Goal: Use online tool/utility: Utilize a website feature to perform a specific function

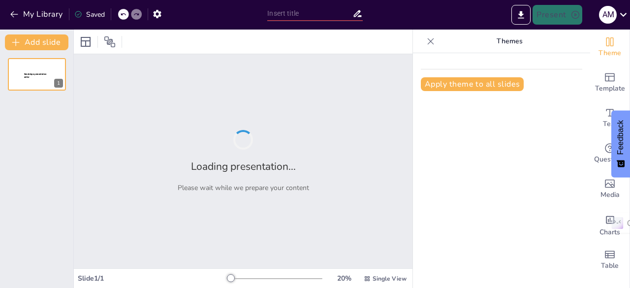
type input "Budgeting for Brand Visibility: Understanding Share of Voice Without Spend Data"
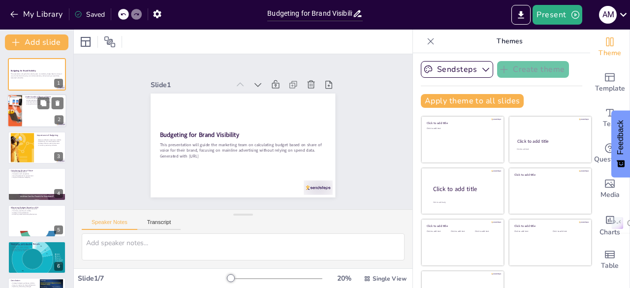
click at [33, 124] on div at bounding box center [36, 111] width 59 height 33
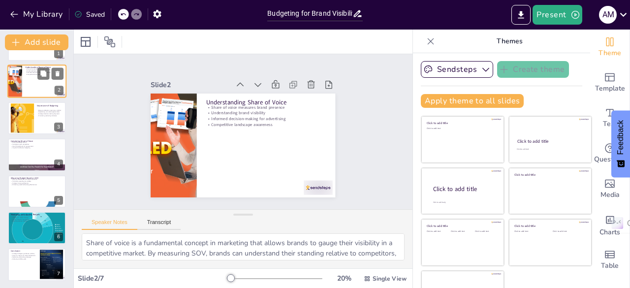
scroll to position [30, 0]
click at [42, 151] on button at bounding box center [43, 147] width 12 height 12
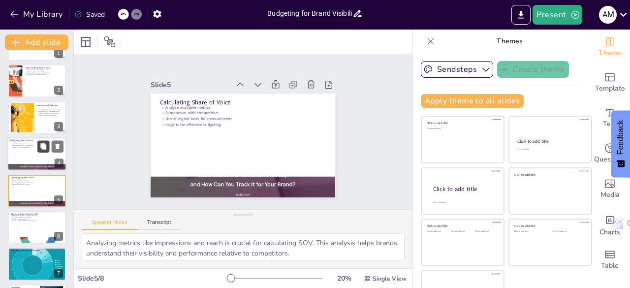
scroll to position [52, 0]
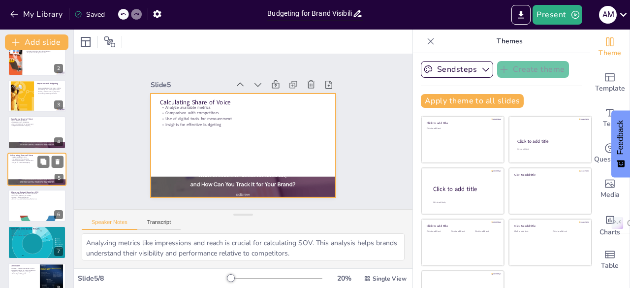
click at [25, 175] on div at bounding box center [36, 169] width 59 height 33
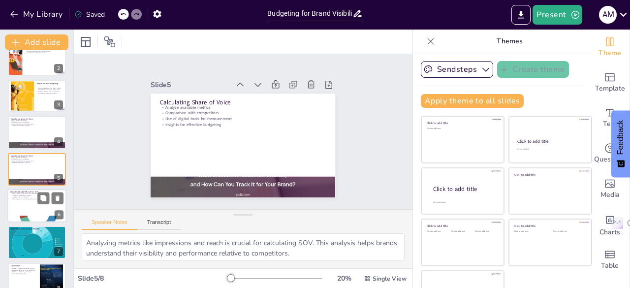
click at [29, 207] on div at bounding box center [36, 205] width 59 height 33
type textarea "Aligning budget investments with market presence is crucial for maximizing impa…"
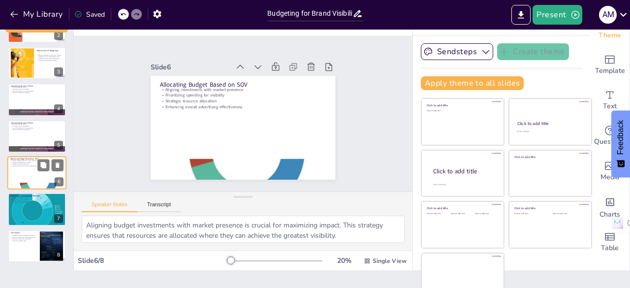
scroll to position [20, 0]
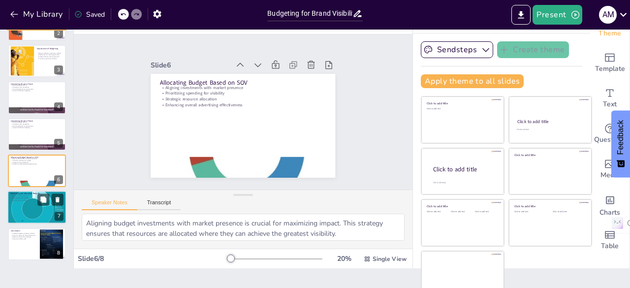
click at [27, 207] on div at bounding box center [36, 207] width 59 height 49
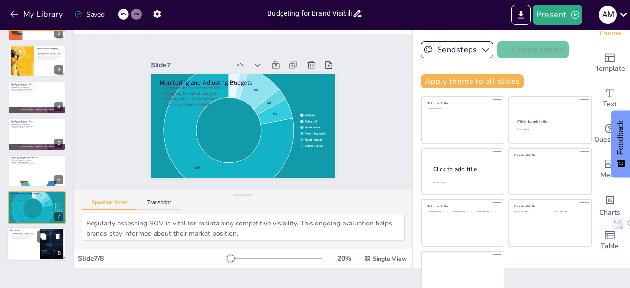
click at [27, 232] on p "Strategic budgeting enhances visibility" at bounding box center [23, 233] width 27 height 2
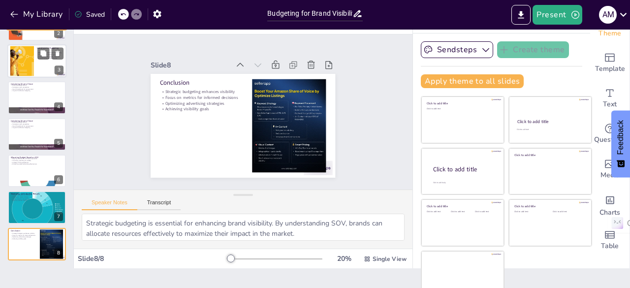
click at [61, 60] on div "Resource allocation maximizes visibility Capitalizing on market opportunities S…" at bounding box center [50, 56] width 27 height 10
type textarea "Proper resource allocation is vital for maximizing brand visibility. By budgeti…"
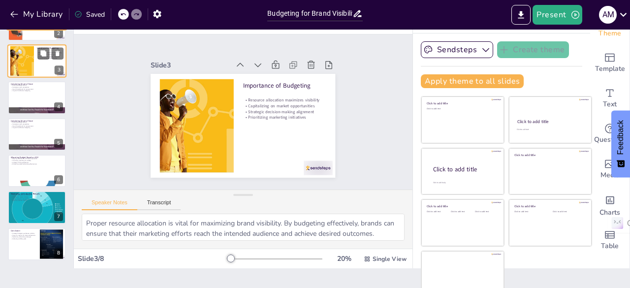
scroll to position [0, 0]
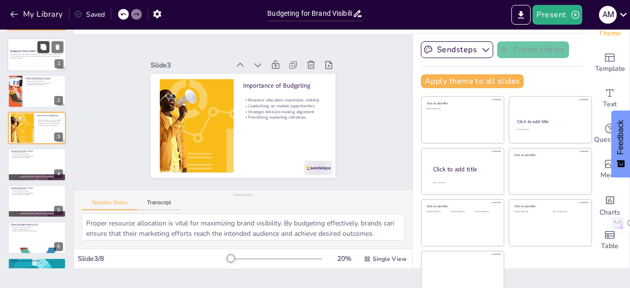
click at [39, 44] on button at bounding box center [43, 47] width 12 height 12
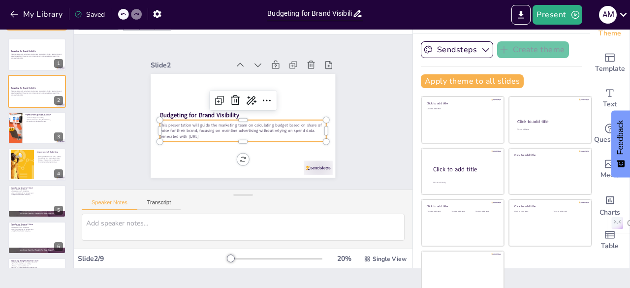
click at [212, 129] on p "This presentation will guide the marketing team on calculating budget based on …" at bounding box center [231, 122] width 120 height 131
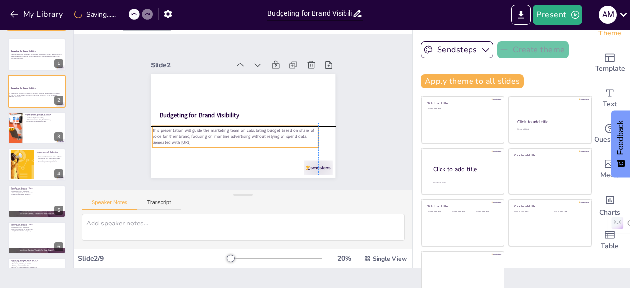
click at [300, 132] on div "This presentation will guide the marketing team on calculating budget based on …" at bounding box center [224, 129] width 153 height 98
click at [193, 132] on p "This presentation will guide the marketing team on calculating budget based on …" at bounding box center [224, 105] width 63 height 162
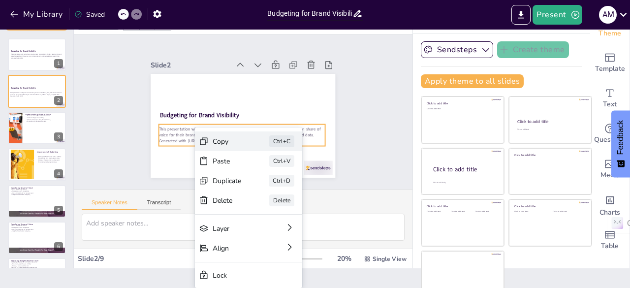
click at [215, 182] on div "Copy" at bounding box center [225, 196] width 25 height 29
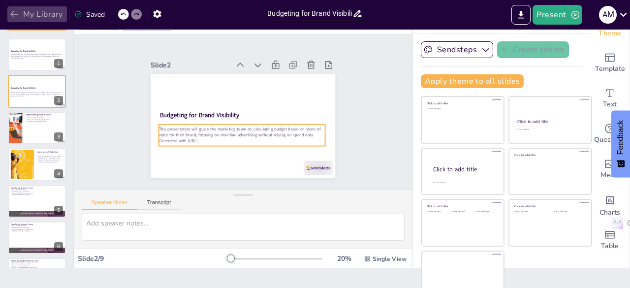
click at [12, 14] on icon "button" at bounding box center [14, 14] width 10 height 10
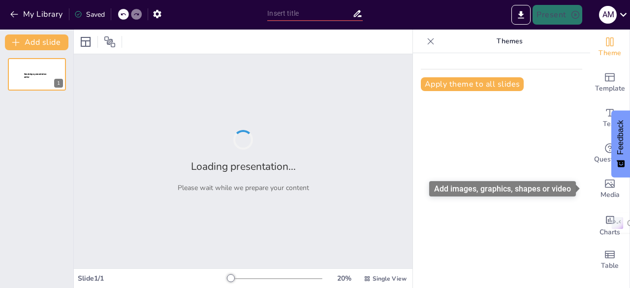
type input "Budgeting for Brand Visibility: Understanding Share of Voice Without Spend Data"
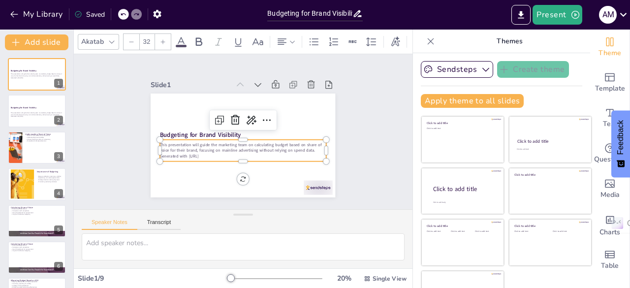
click at [207, 153] on p "Generated with [URL]" at bounding box center [218, 134] width 23 height 166
click at [338, 129] on div "Slide 1 Budgeting for Brand Visibility This presentation will guide the marketi…" at bounding box center [243, 132] width 218 height 273
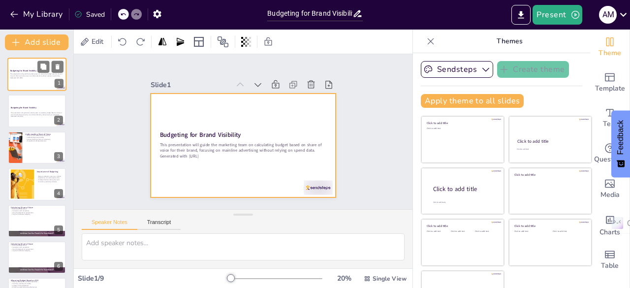
click at [35, 83] on div at bounding box center [36, 74] width 59 height 33
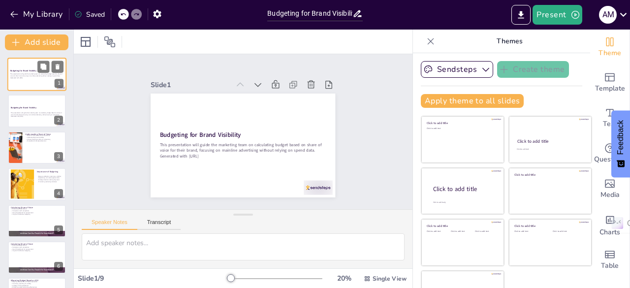
click at [8, 84] on div "Budgeting for Brand Visibility This presentation will guide the marketing team …" at bounding box center [36, 74] width 59 height 33
click at [27, 118] on div "This presentation will guide the marketing team on calculating budget based on …" at bounding box center [36, 114] width 53 height 7
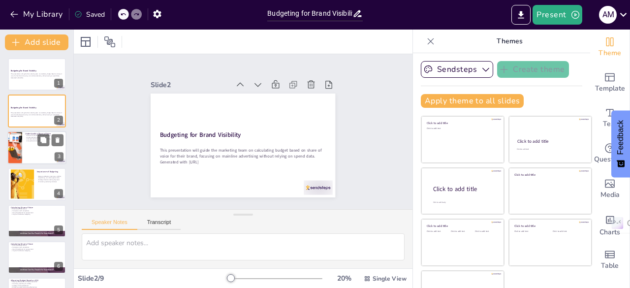
click at [21, 157] on div at bounding box center [15, 147] width 56 height 33
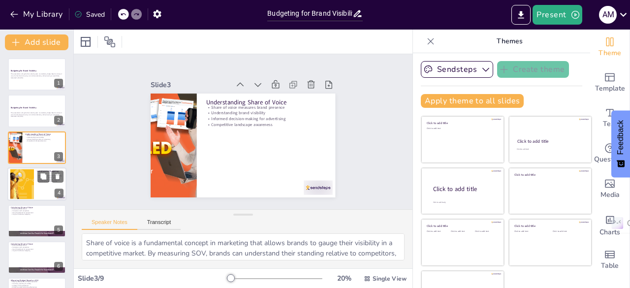
click at [34, 177] on div at bounding box center [36, 183] width 59 height 33
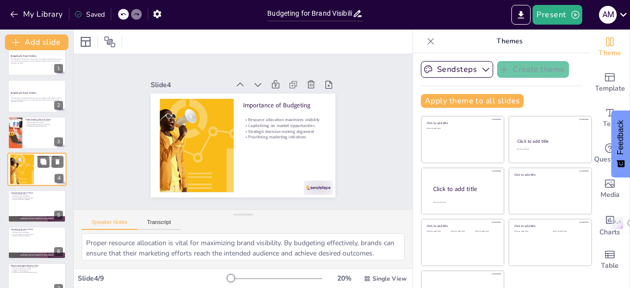
click at [34, 177] on div at bounding box center [36, 169] width 59 height 33
click at [33, 203] on div at bounding box center [36, 206] width 59 height 33
type textarea "Analyzing metrics like impressions and reach is crucial for calculating SOV. Th…"
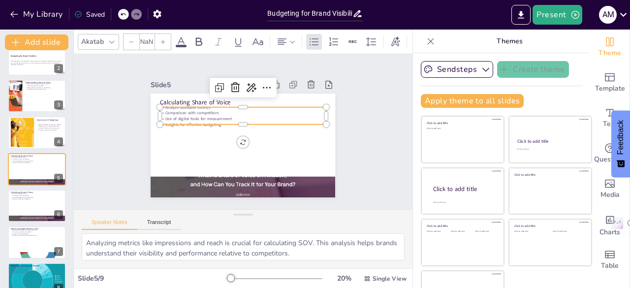
type input "32"
click at [220, 110] on p "Comparison with competitors" at bounding box center [224, 134] width 23 height 166
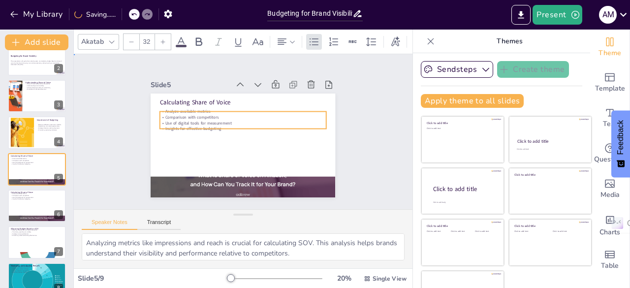
click at [165, 153] on div "Slide 1 Budgeting for Brand Visibility This presentation will guide the marketi…" at bounding box center [243, 131] width 156 height 339
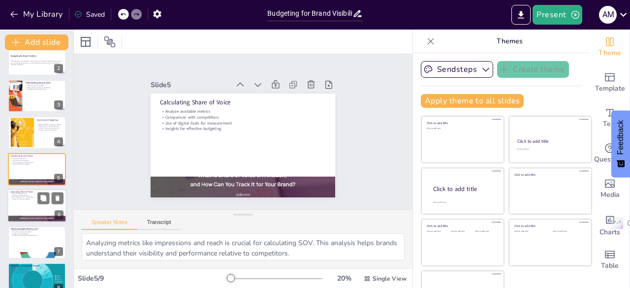
click at [22, 218] on div at bounding box center [36, 219] width 59 height 30
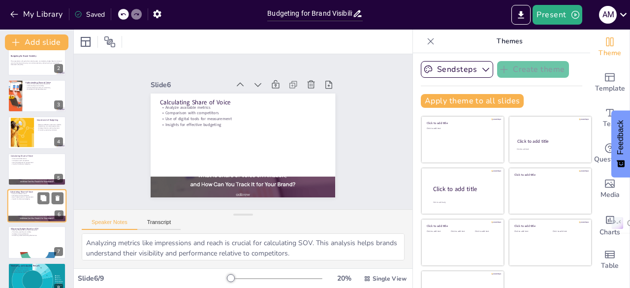
scroll to position [88, 0]
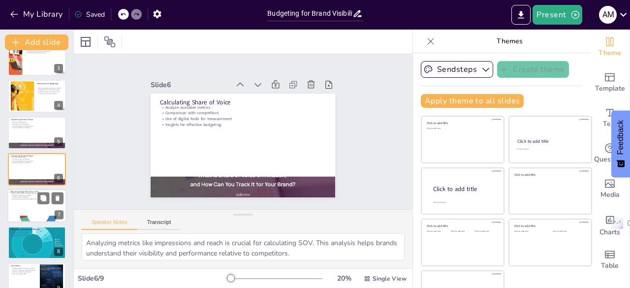
click at [36, 197] on p "Strategic resource allocation" at bounding box center [36, 197] width 53 height 2
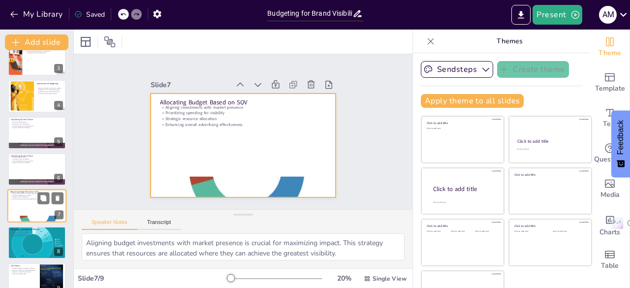
scroll to position [103, 0]
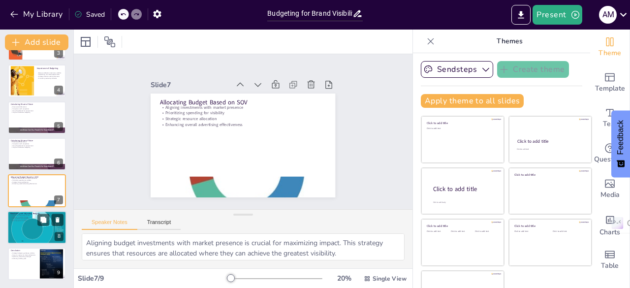
click at [24, 230] on div at bounding box center [36, 227] width 59 height 49
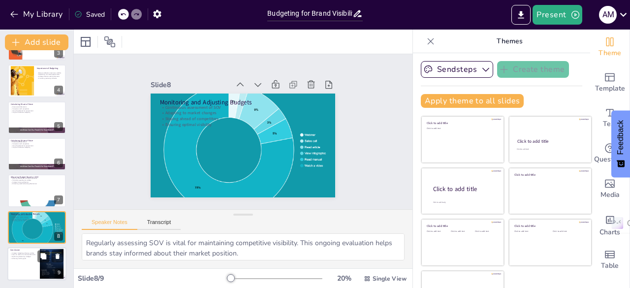
click at [21, 256] on p "Optimizing advertising strategies" at bounding box center [23, 257] width 27 height 2
type textarea "Strategic budgeting is essential for enhancing brand visibility. By understandi…"
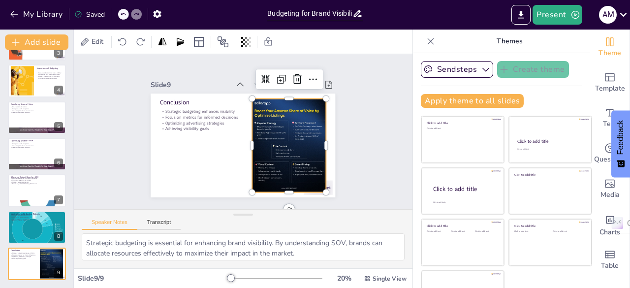
click at [241, 161] on div at bounding box center [199, 113] width 84 height 101
